Goal: Information Seeking & Learning: Learn about a topic

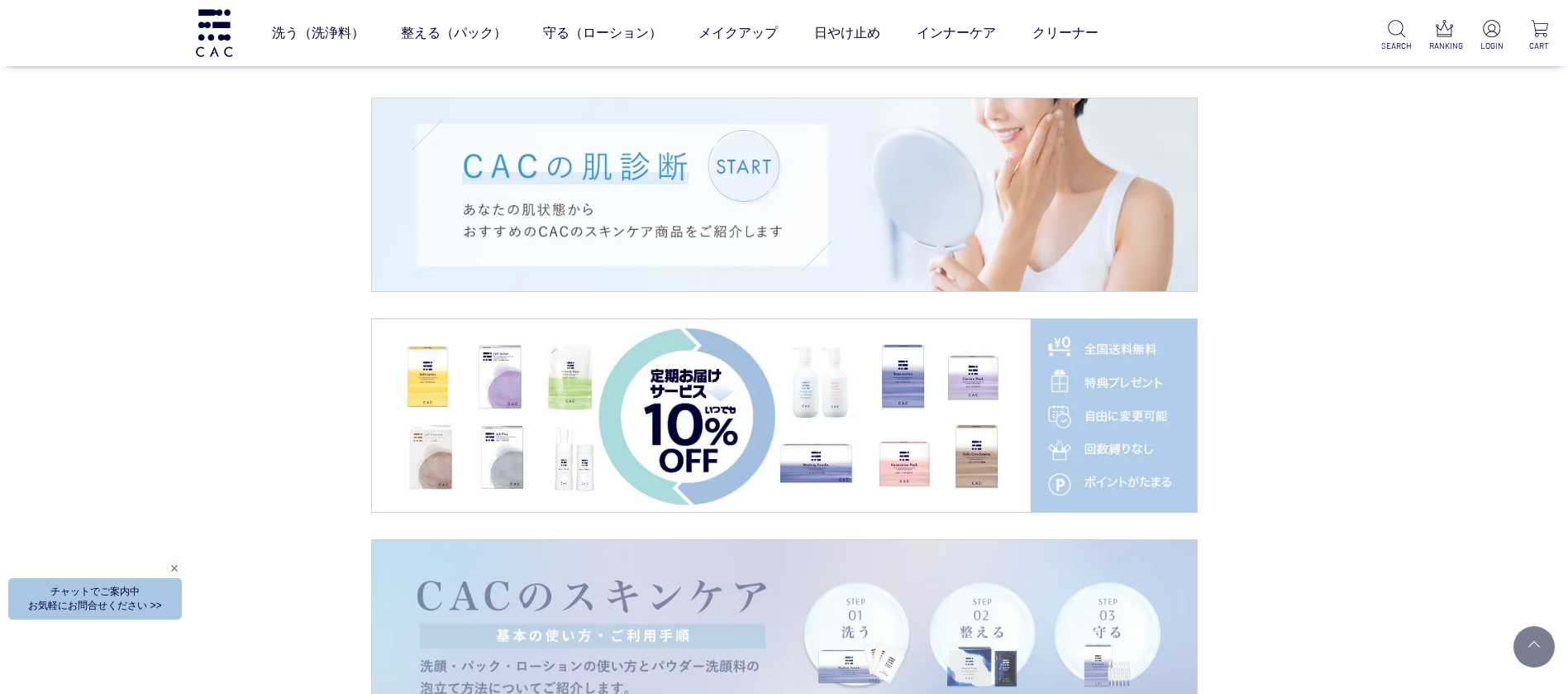
scroll to position [3101, 0]
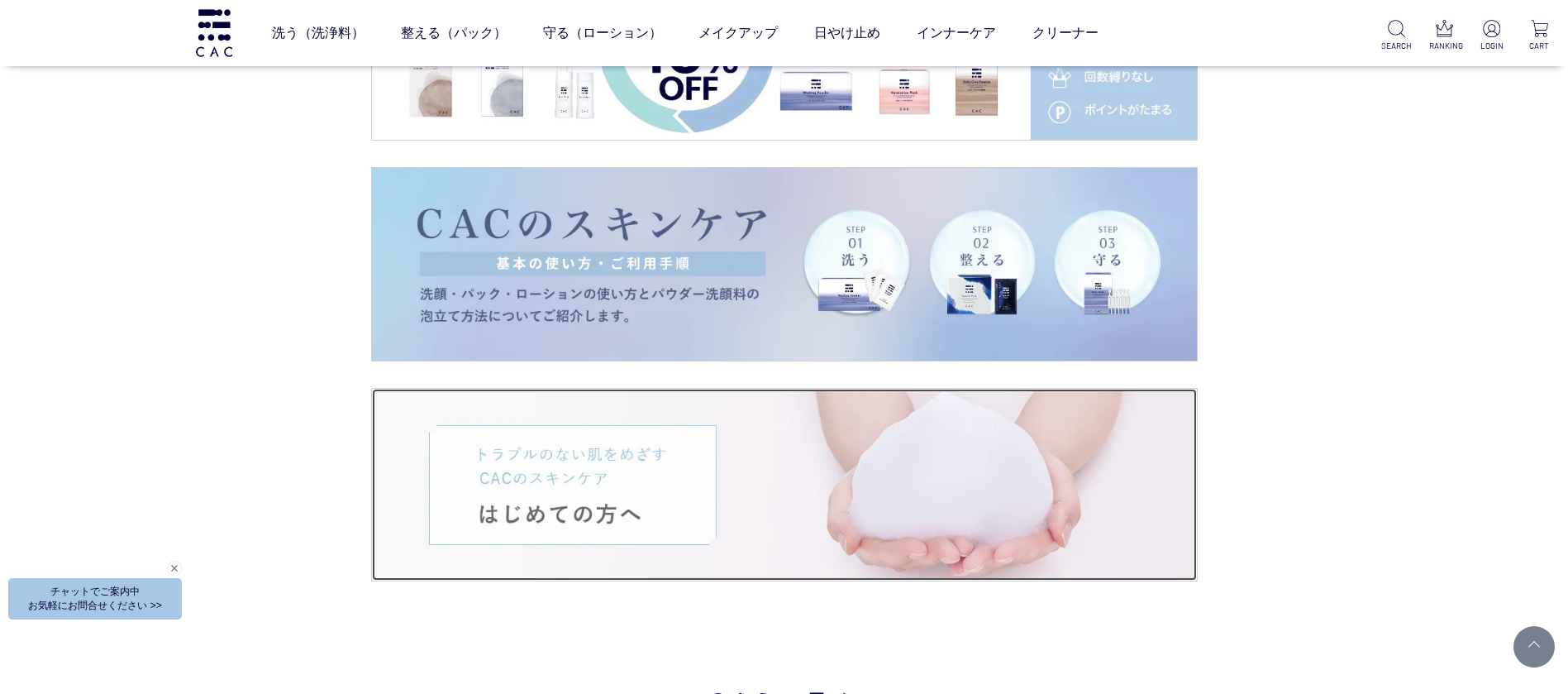
click at [618, 504] on img at bounding box center [784, 485] width 824 height 193
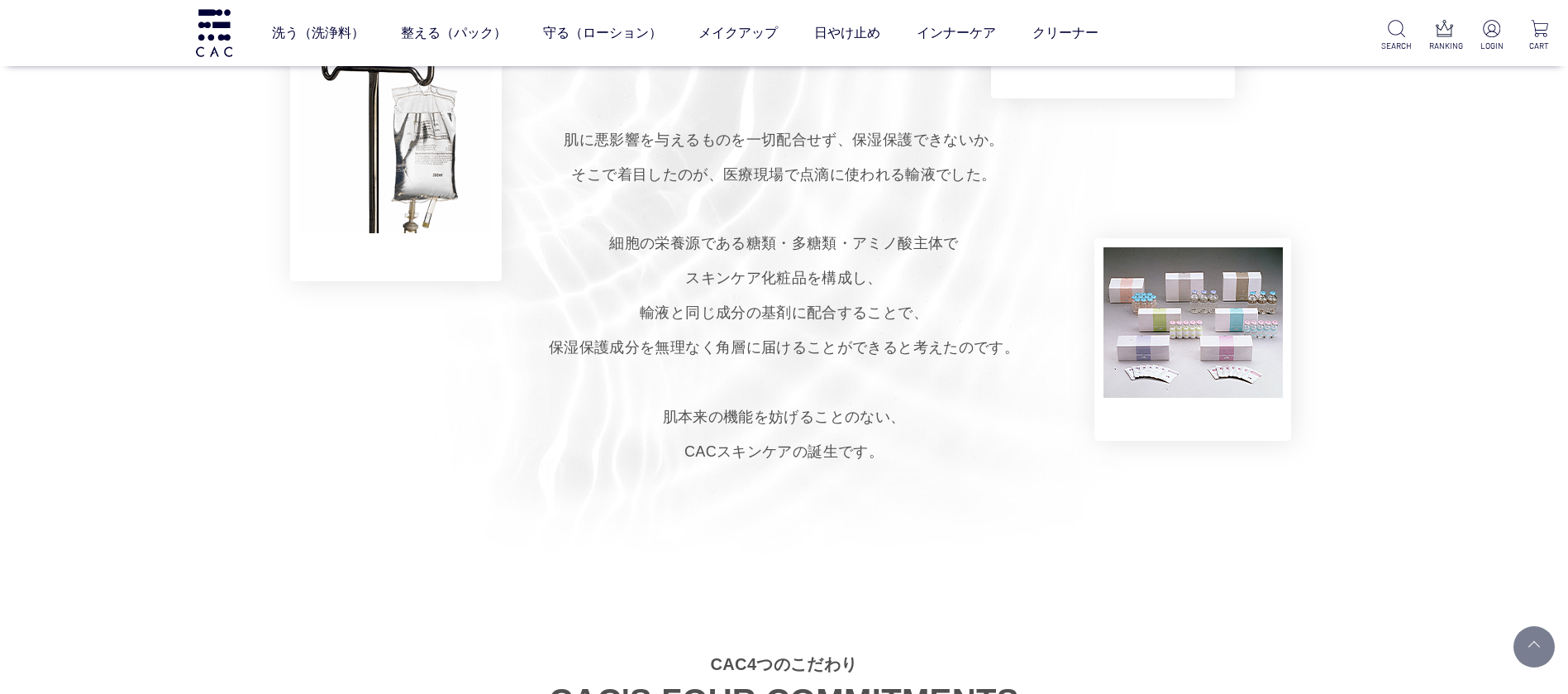
scroll to position [1240, 0]
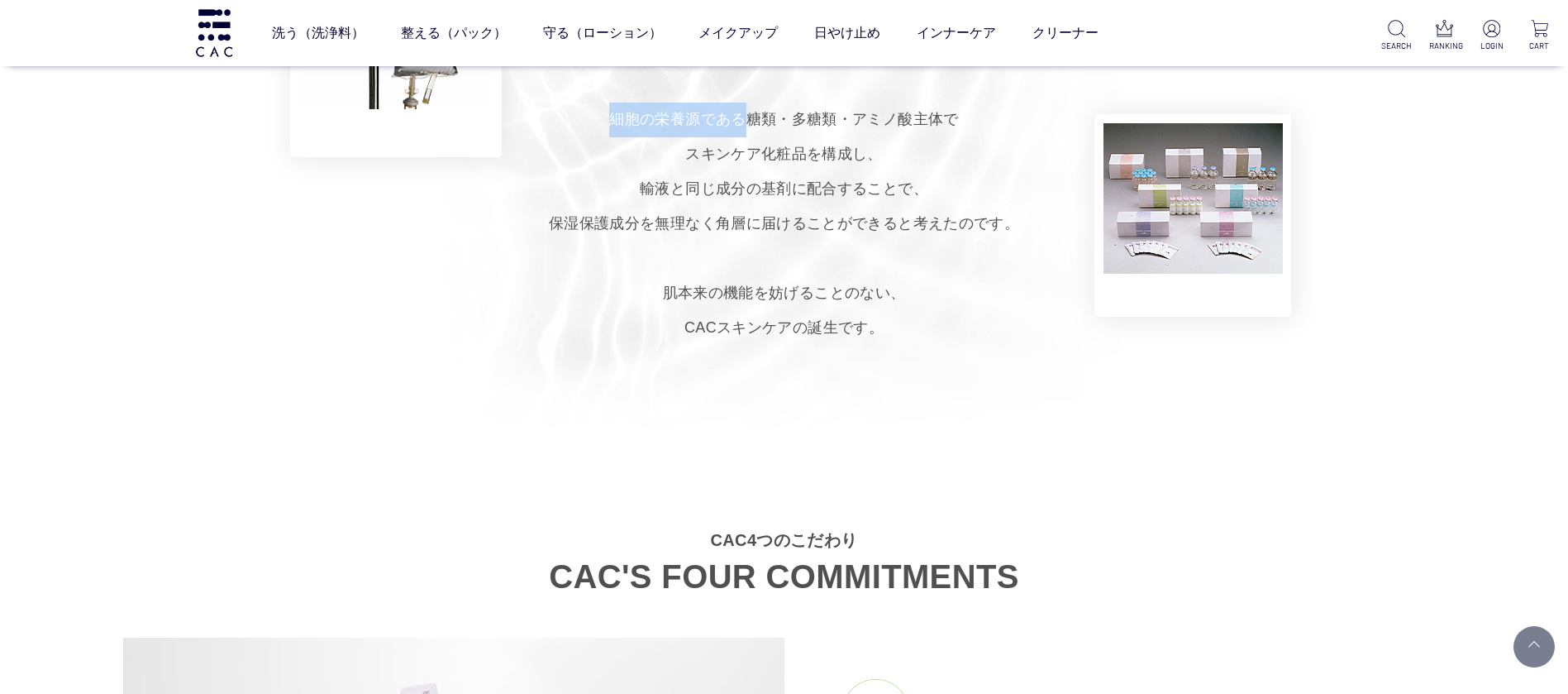
drag, startPoint x: 625, startPoint y: 116, endPoint x: 755, endPoint y: 118, distance: 130.0
click at [755, 118] on span "細胞の栄養源である糖類・多糖類・アミノ酸主体で スキンケア化粧品を構成し、 輸液と同じ成分の基剤に配合することで、 保湿保護成分を無理なく 角層に届けることが…" at bounding box center [784, 171] width 470 height 121
copy span "細胞の栄養源である"
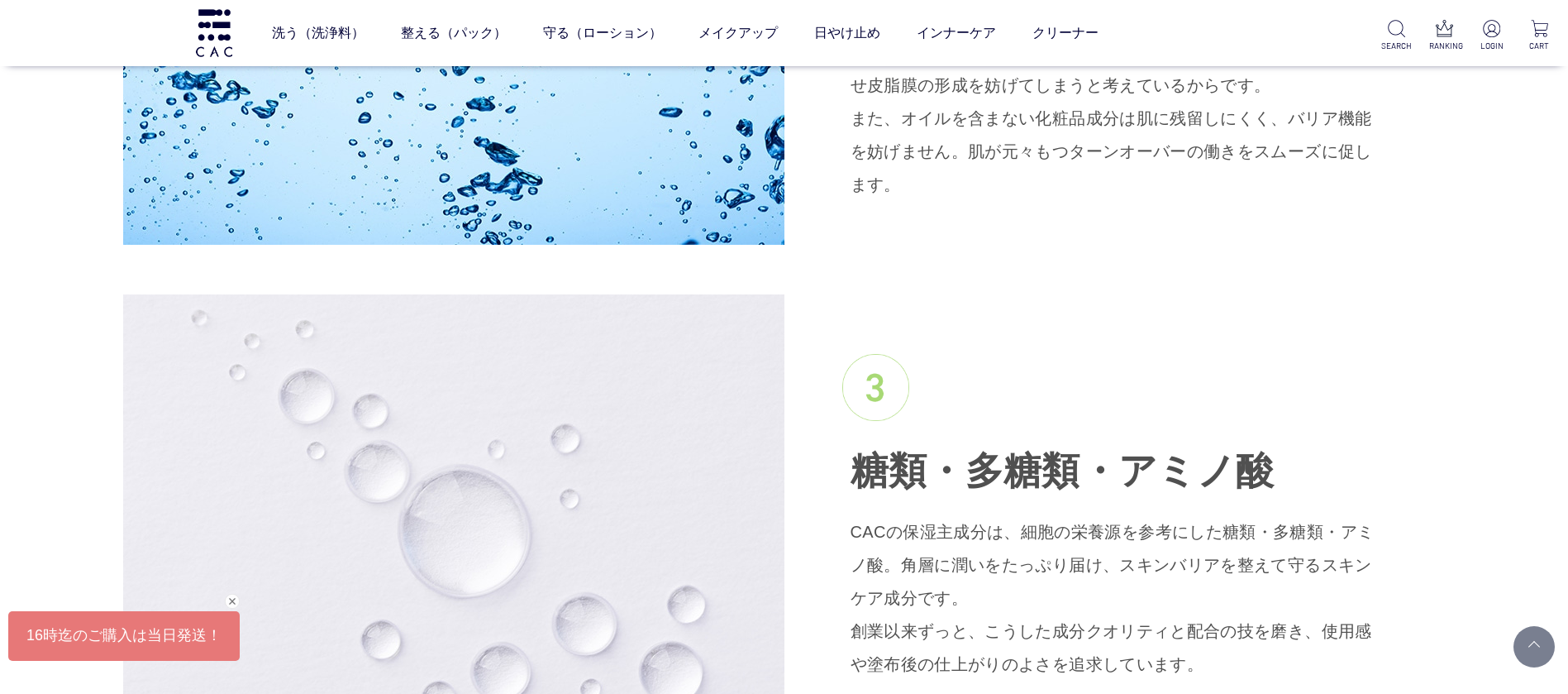
scroll to position [2728, 0]
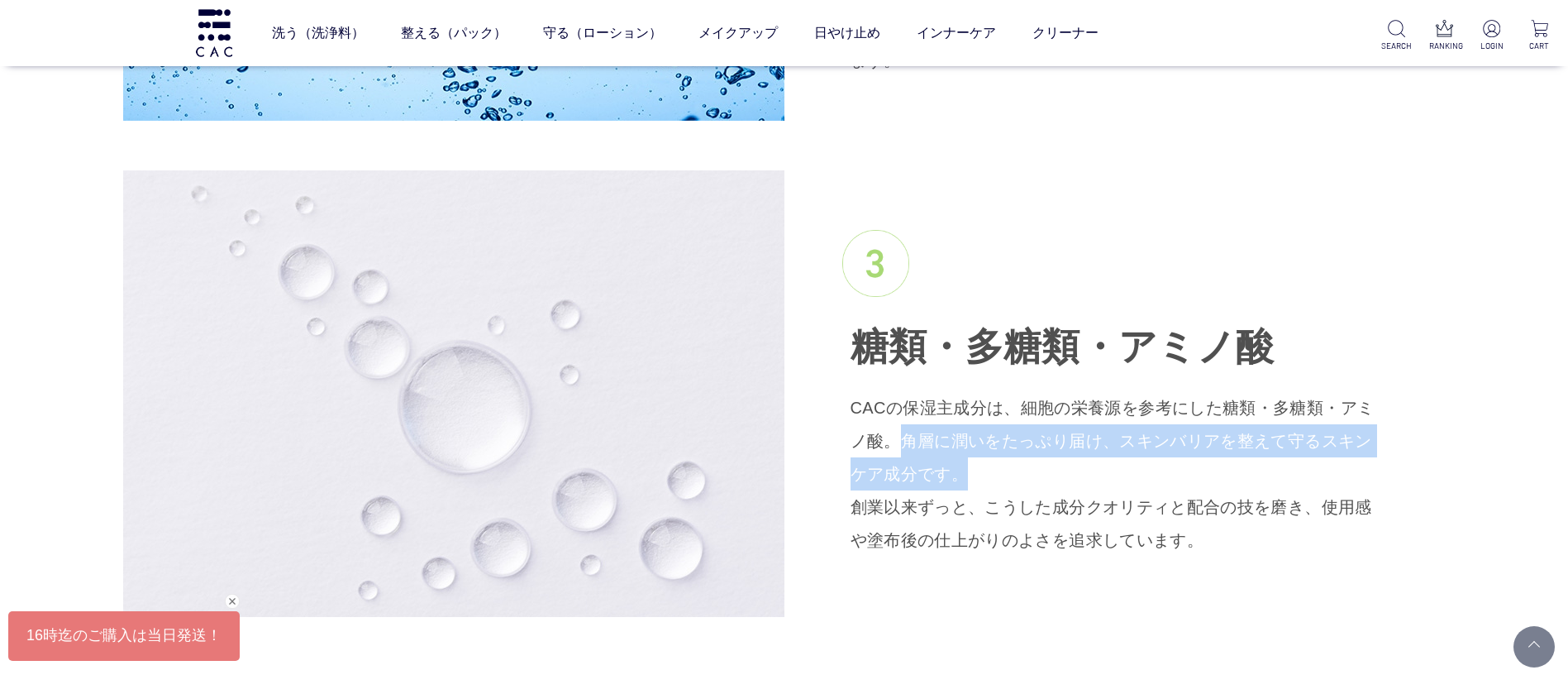
drag, startPoint x: 850, startPoint y: 409, endPoint x: 923, endPoint y: 433, distance: 76.8
click at [923, 433] on p "CACの保湿主成分は、細胞の栄養源を参考にした糖類・多糖類・アミノ酸。角層に潤いをたっぷり届け、スキンバリアを整えて守るスキンケア成分です。 創業以来ずっと、…" at bounding box center [1115, 474] width 529 height 165
copy p "角層に潤いをたっぷり届け、スキンバリアを整えて守るスキンケア成分です。"
